Goal: Transaction & Acquisition: Purchase product/service

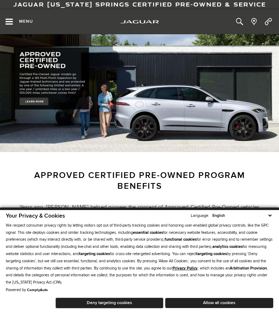
click at [270, 217] on select "English Spanish / Español English / [GEOGRAPHIC_DATA] Korean / 한국어 Vietnamese /…" at bounding box center [242, 216] width 63 height 6
click at [264, 225] on p "We respect consumer privacy rights by letting visitors opt out of third-party t…" at bounding box center [140, 254] width 268 height 64
click at [247, 186] on h3 "Approved Certified Pre-Owned Program Benefits" at bounding box center [140, 181] width 242 height 22
click at [139, 299] on button "Deny targeting cookies" at bounding box center [110, 303] width 108 height 11
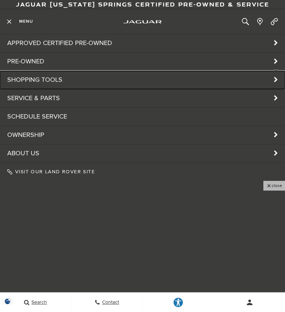
click at [46, 78] on link "Shopping Tools" at bounding box center [142, 80] width 285 height 18
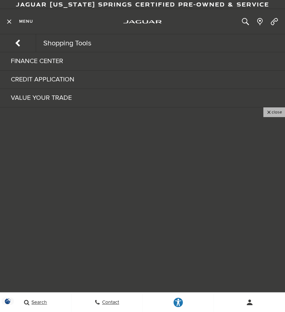
click at [14, 43] on icon "Back to the main menu" at bounding box center [18, 43] width 13 height 13
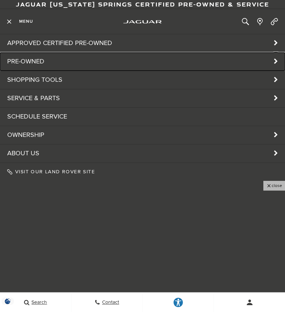
click at [49, 61] on link "Pre-Owned" at bounding box center [142, 62] width 285 height 18
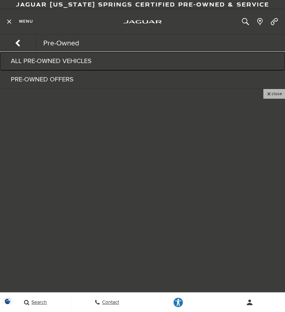
click at [151, 64] on link "All Pre-Owned Vehicles" at bounding box center [142, 61] width 285 height 18
